Goal: Task Accomplishment & Management: Complete application form

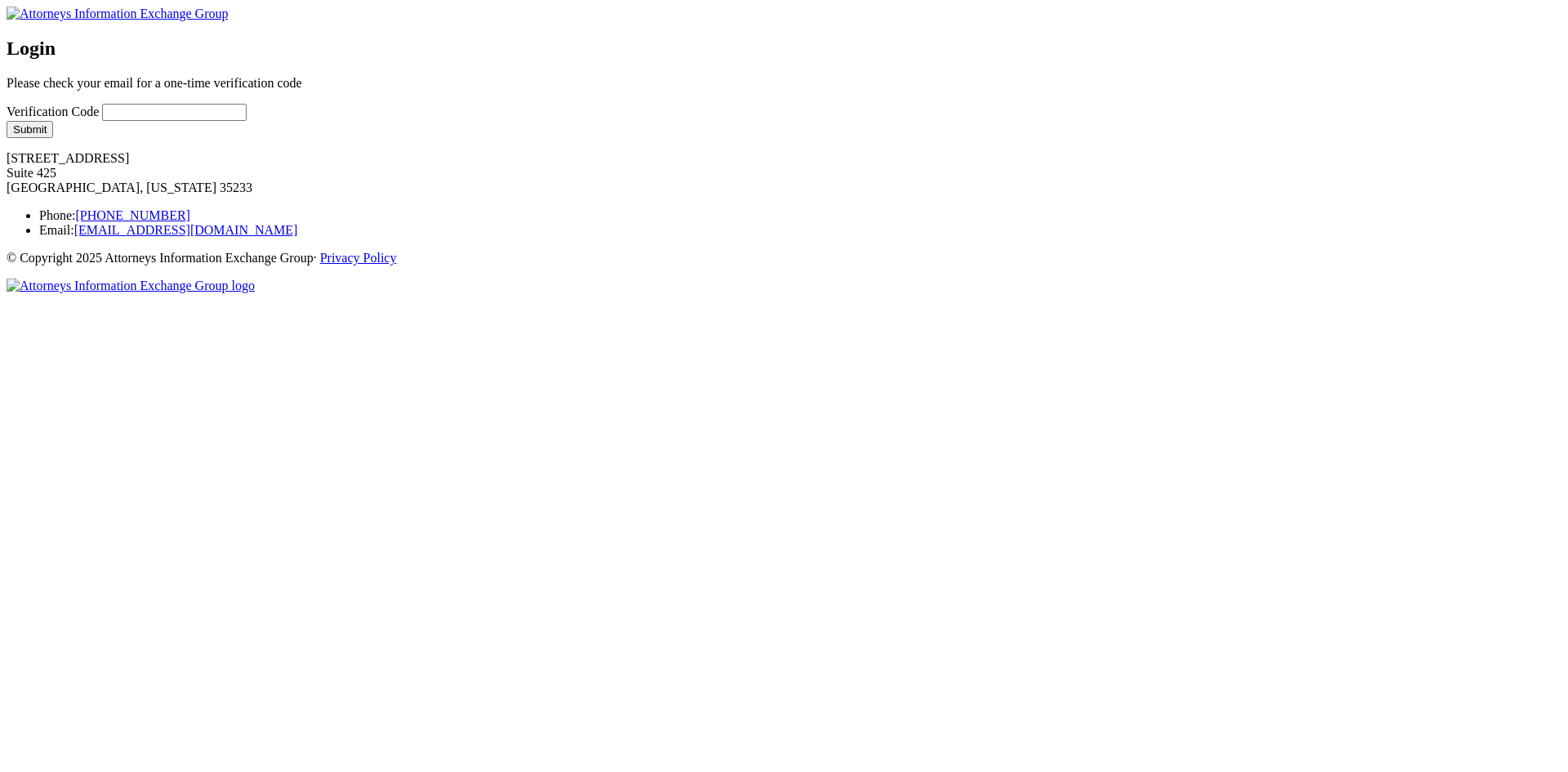
click at [247, 121] on input "Verification Code" at bounding box center [174, 112] width 144 height 17
type input "zxdfs"
click at [53, 138] on button "Submit" at bounding box center [29, 129] width 46 height 17
click at [557, 244] on body "Login Please check your email for a one-time verification code Verification Cod…" at bounding box center [783, 150] width 1555 height 287
type input "fhdfghdh"
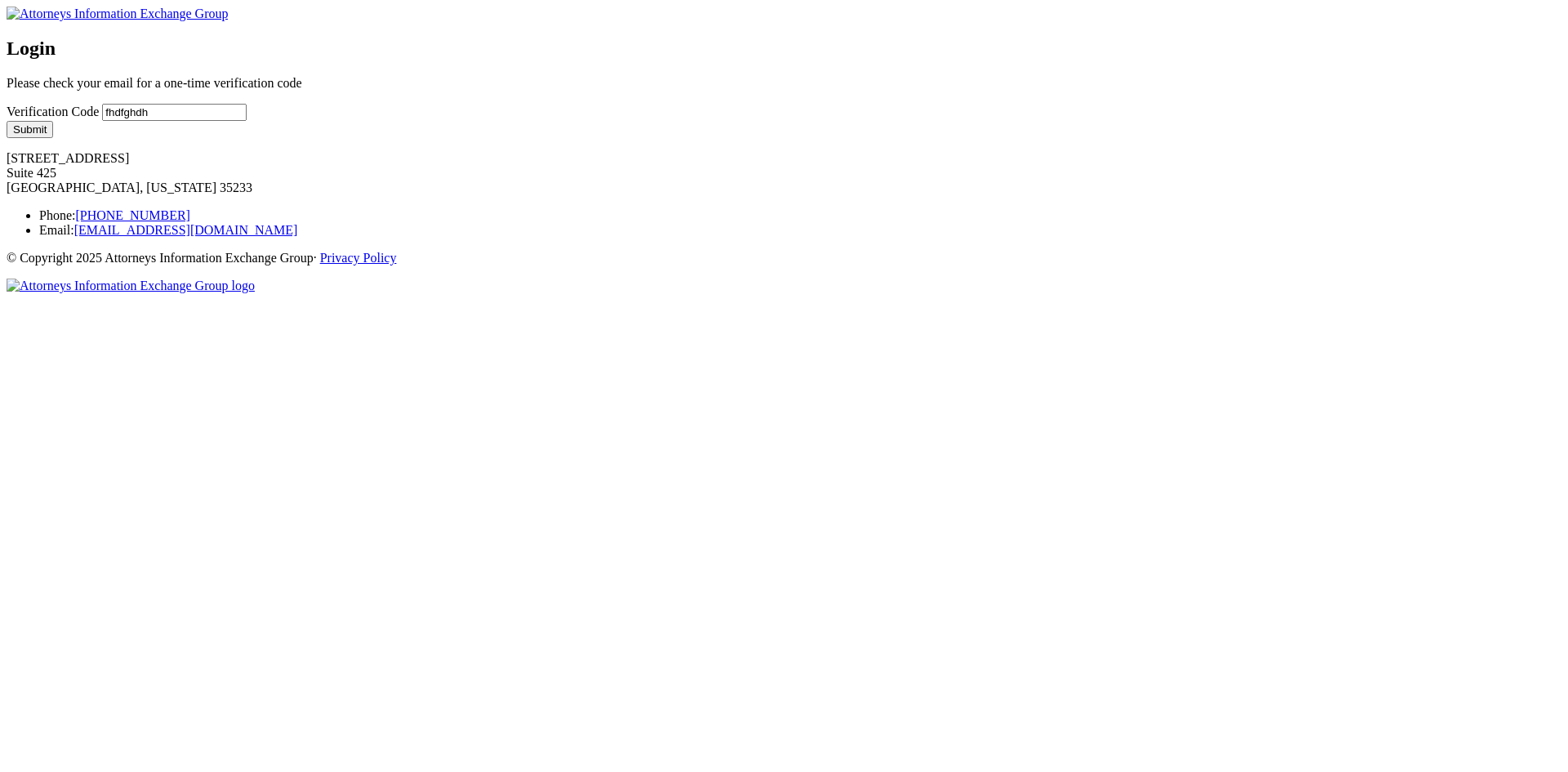
click at [53, 138] on button "Submit" at bounding box center [29, 129] width 46 height 17
